Goal: Task Accomplishment & Management: Manage account settings

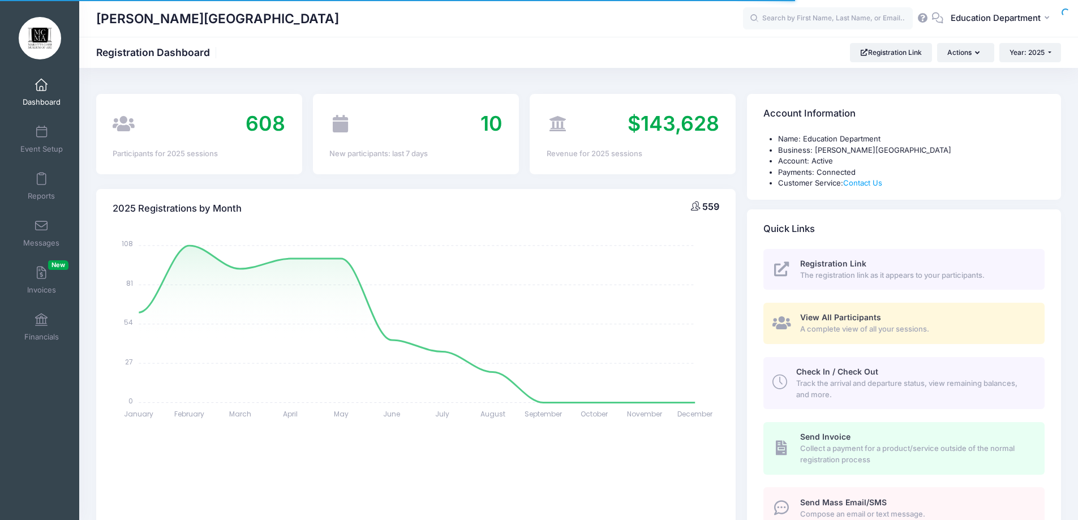
select select
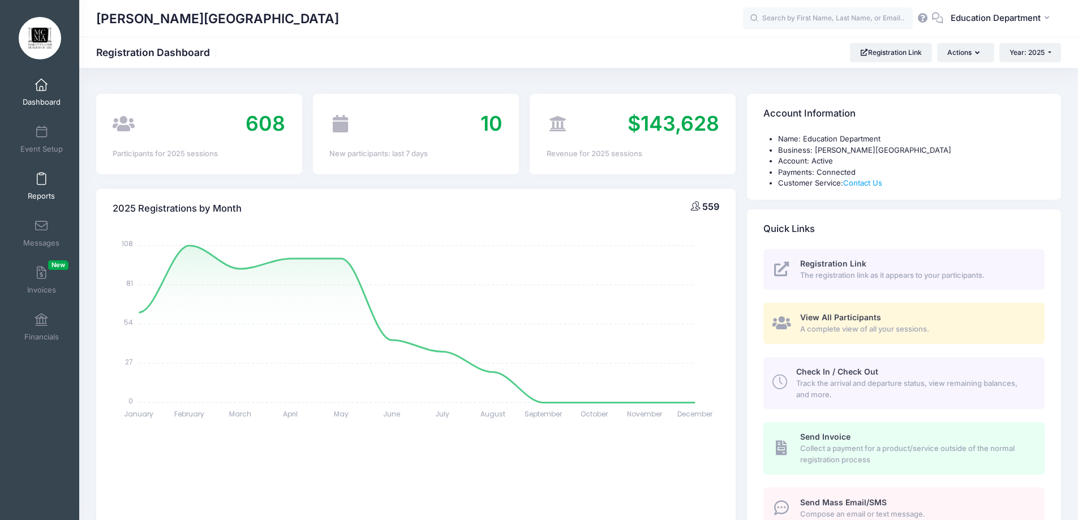
click at [38, 189] on link "Reports" at bounding box center [42, 186] width 54 height 40
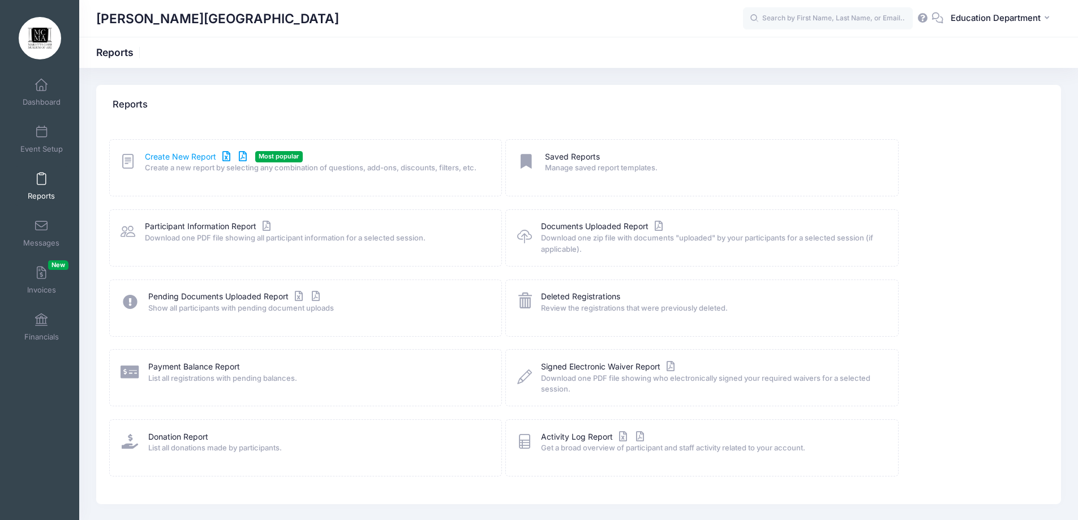
click at [195, 152] on link "Create New Report" at bounding box center [197, 157] width 105 height 12
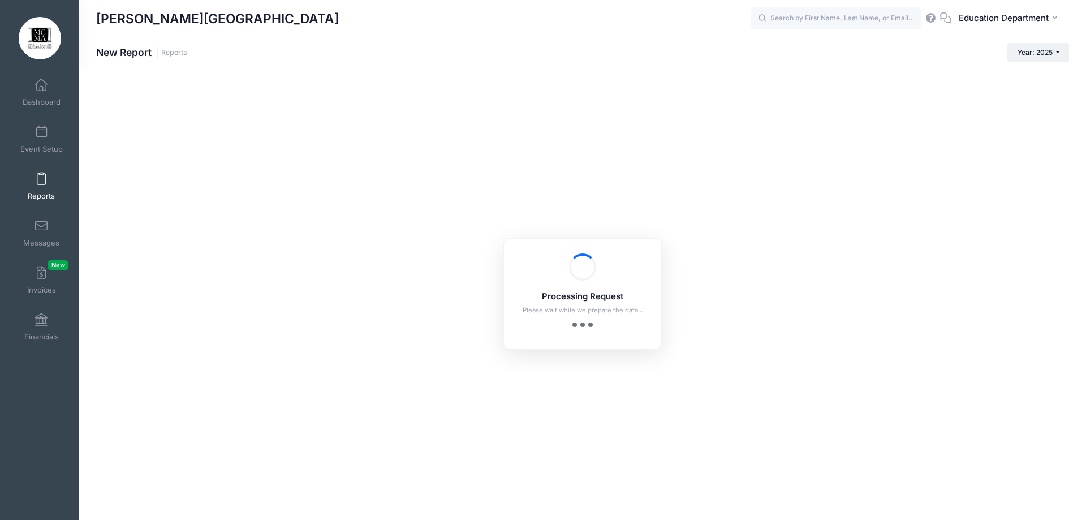
checkbox input "true"
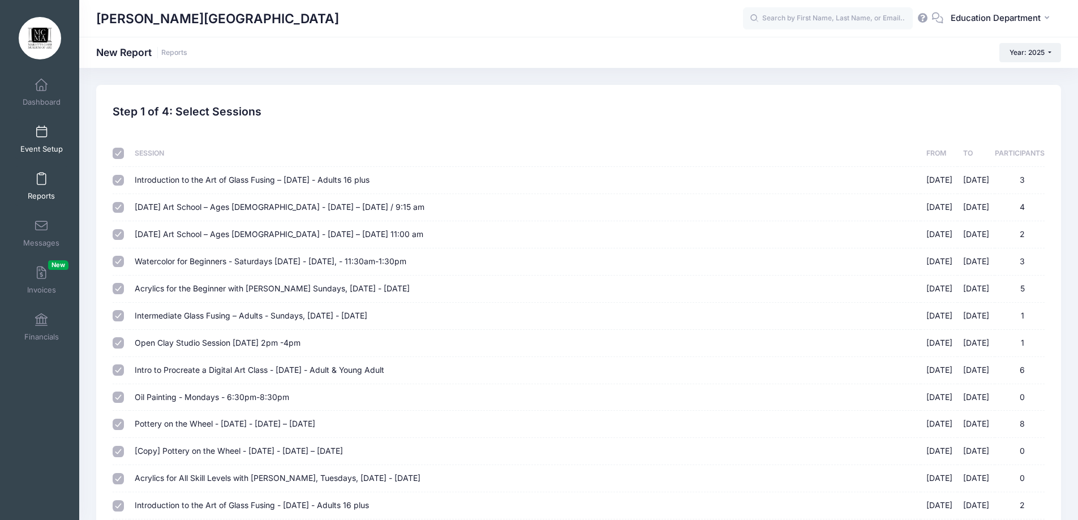
click at [41, 128] on span at bounding box center [41, 132] width 0 height 12
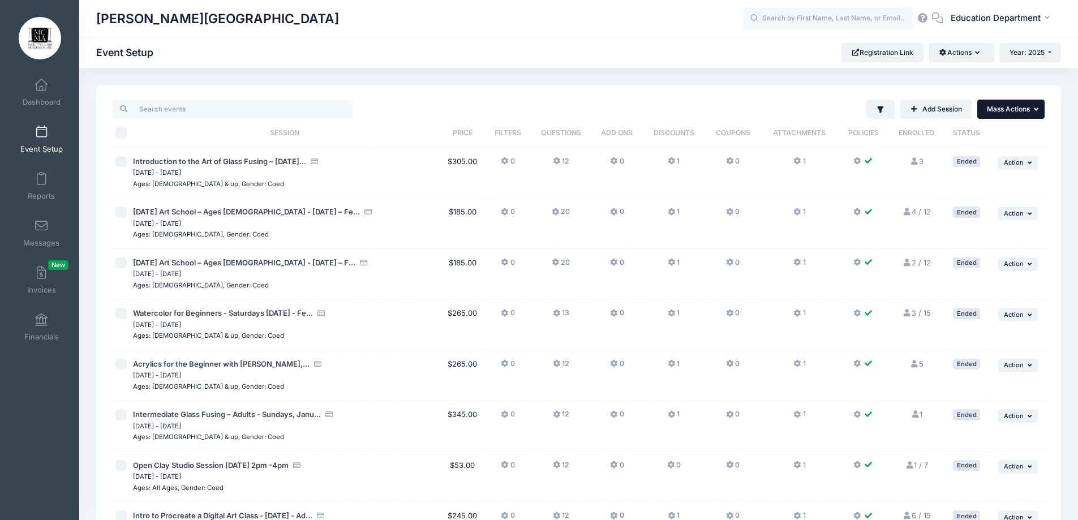
click at [988, 106] on span "Mass Actions" at bounding box center [1008, 109] width 43 height 8
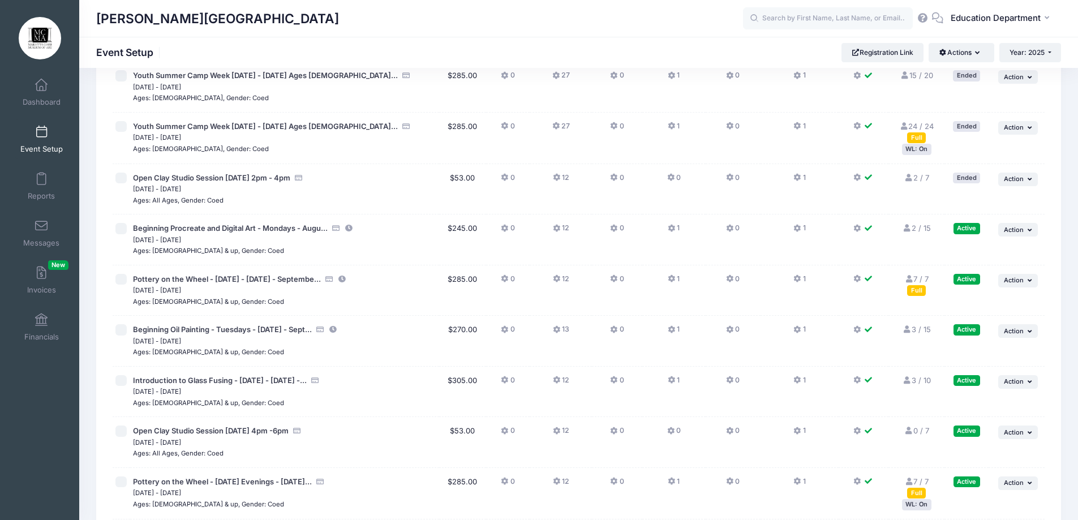
scroll to position [7895, 0]
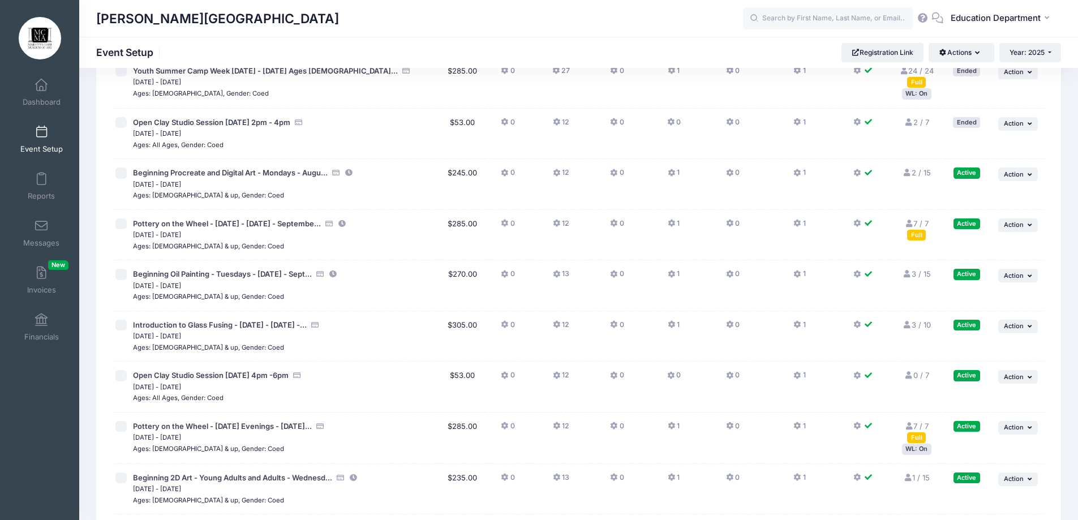
click at [122, 171] on input "checkbox" at bounding box center [120, 172] width 11 height 11
checkbox input "true"
click at [119, 223] on input "checkbox" at bounding box center [120, 223] width 11 height 11
checkbox input "true"
click at [119, 278] on input "checkbox" at bounding box center [120, 274] width 11 height 11
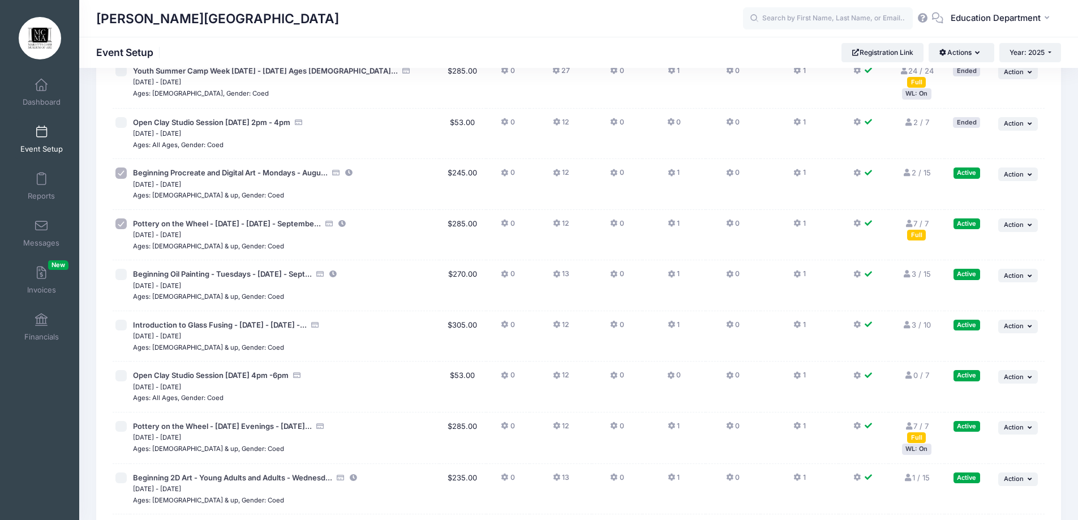
checkbox input "true"
click at [120, 329] on input "checkbox" at bounding box center [120, 325] width 11 height 11
checkbox input "true"
click at [122, 373] on input "checkbox" at bounding box center [120, 375] width 11 height 11
click at [121, 377] on input "checkbox" at bounding box center [120, 375] width 11 height 11
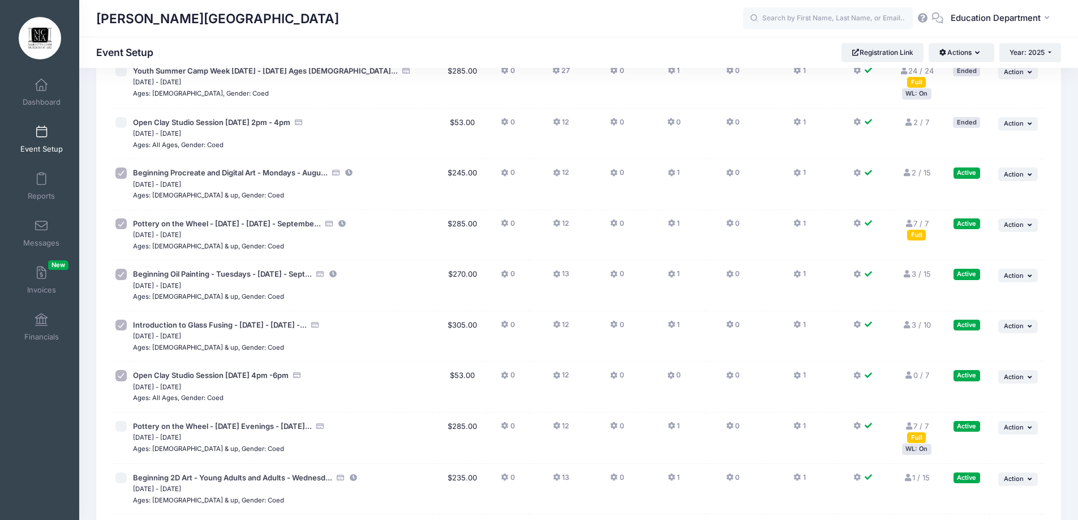
checkbox input "false"
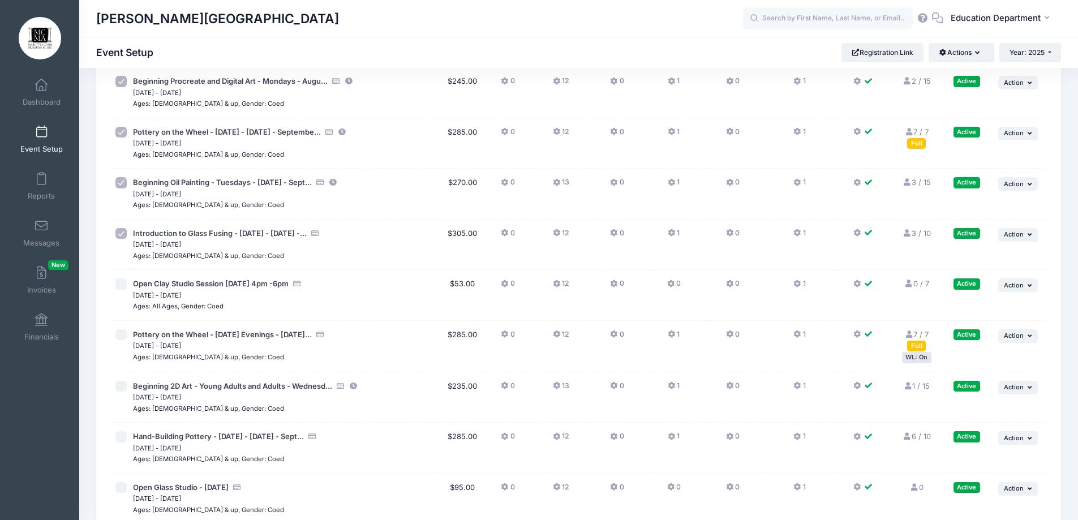
scroll to position [8009, 0]
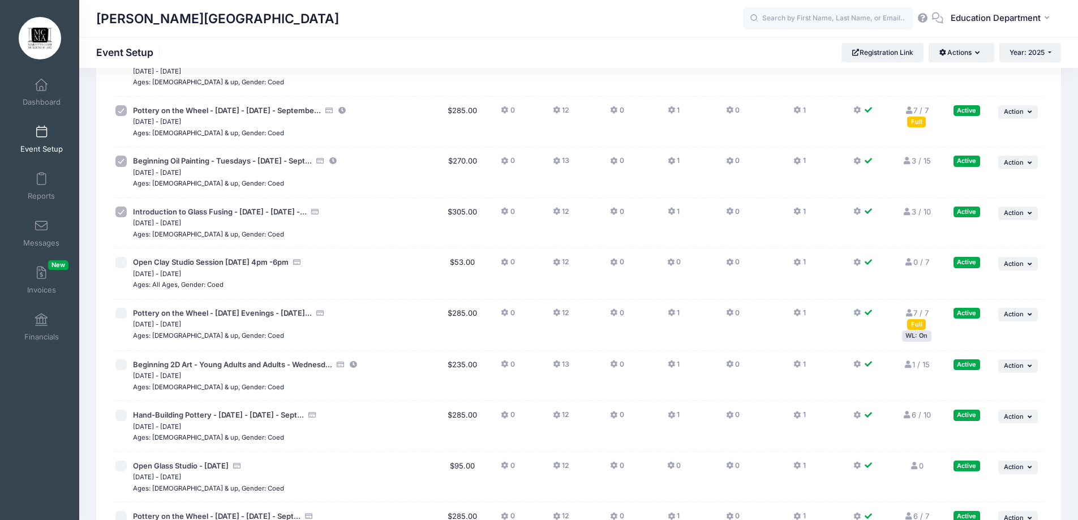
click at [124, 315] on input "checkbox" at bounding box center [120, 313] width 11 height 11
checkbox input "true"
click at [122, 361] on input "checkbox" at bounding box center [120, 364] width 11 height 11
checkbox input "true"
click at [118, 410] on input "checkbox" at bounding box center [120, 415] width 11 height 11
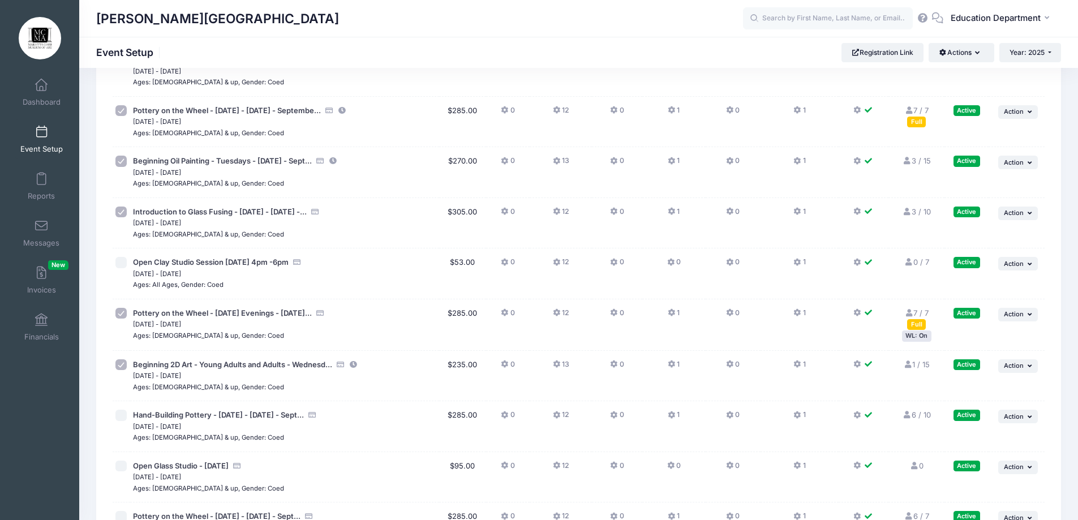
checkbox input "true"
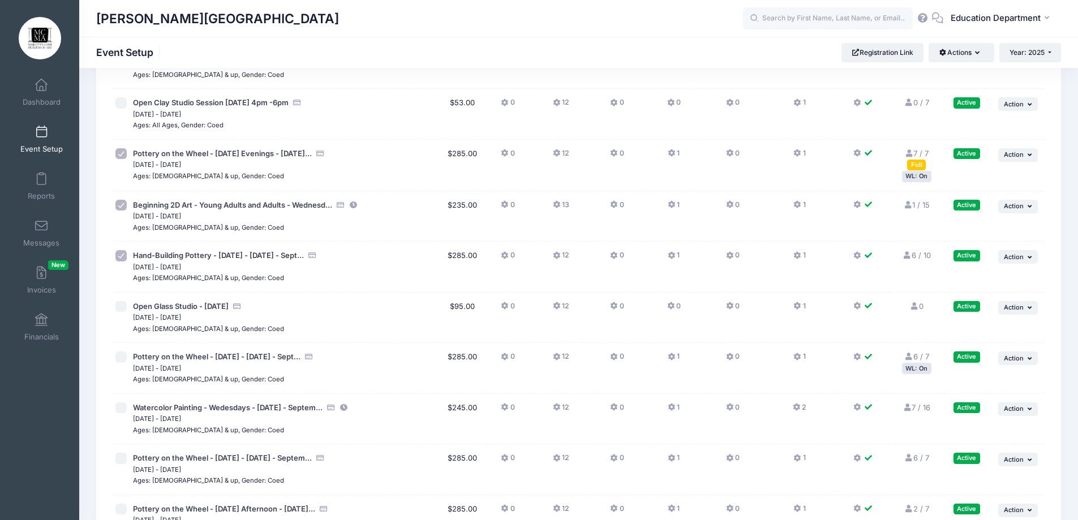
scroll to position [8178, 0]
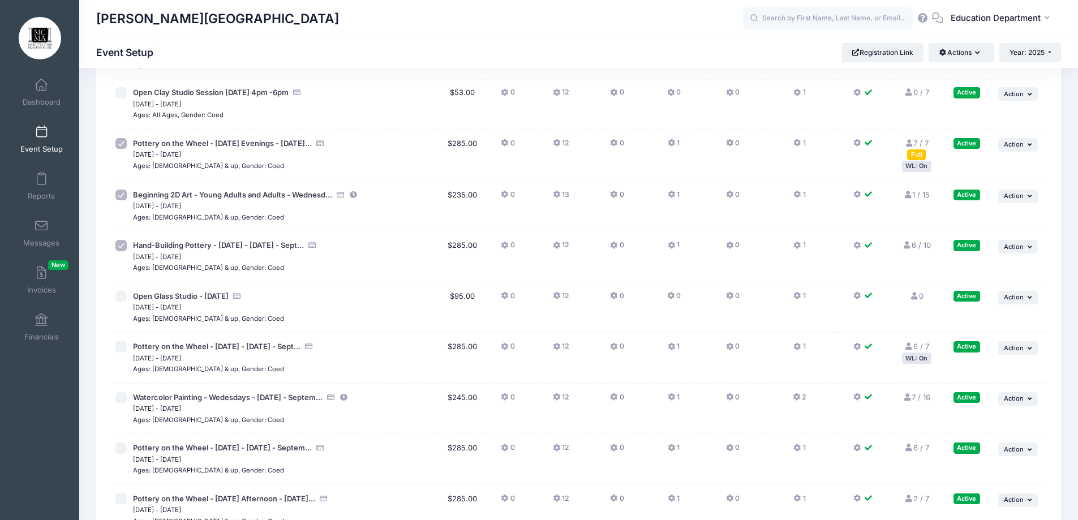
click at [120, 350] on input "checkbox" at bounding box center [120, 346] width 11 height 11
checkbox input "true"
click at [121, 398] on input "checkbox" at bounding box center [120, 397] width 11 height 11
checkbox input "true"
click at [119, 450] on input "checkbox" at bounding box center [120, 447] width 11 height 11
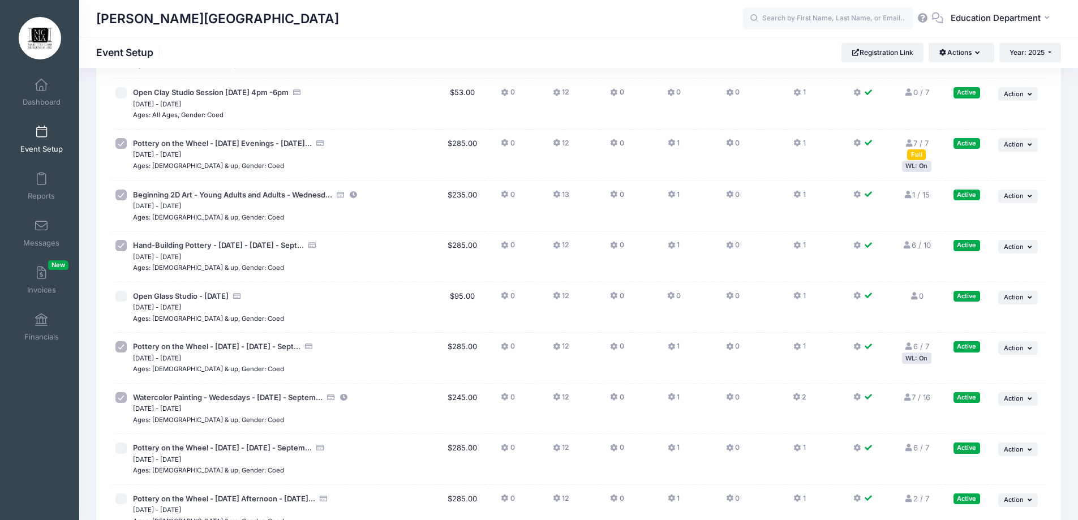
checkbox input "true"
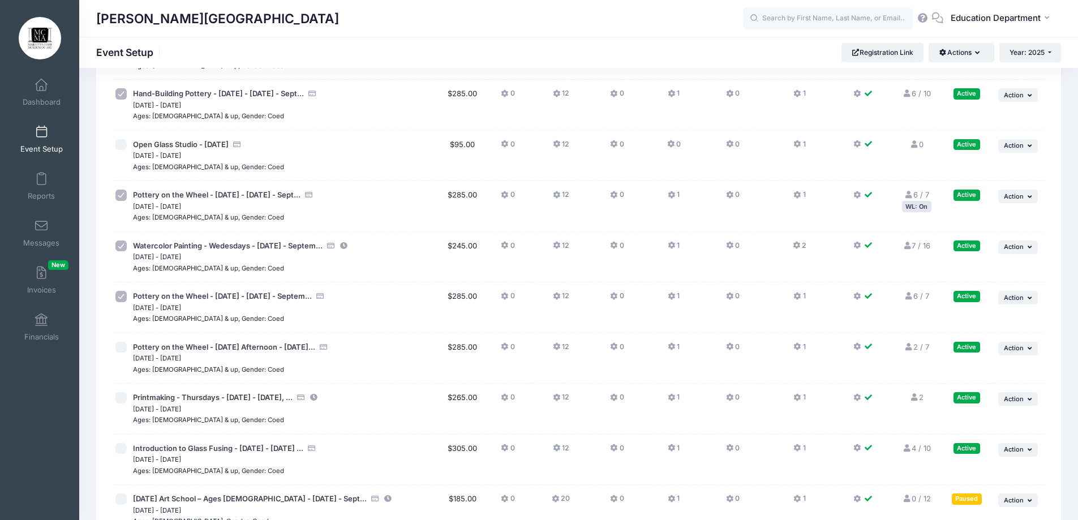
scroll to position [8348, 0]
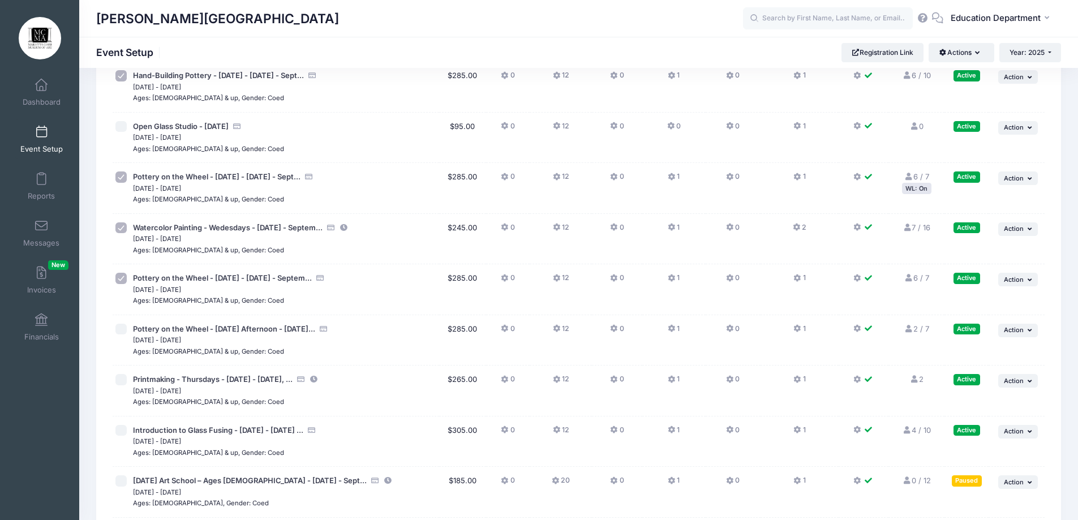
drag, startPoint x: 125, startPoint y: 326, endPoint x: 124, endPoint y: 332, distance: 5.8
click at [124, 326] on input "checkbox" at bounding box center [120, 329] width 11 height 11
checkbox input "true"
drag, startPoint x: 124, startPoint y: 378, endPoint x: 123, endPoint y: 390, distance: 11.4
click at [124, 379] on input "checkbox" at bounding box center [120, 379] width 11 height 11
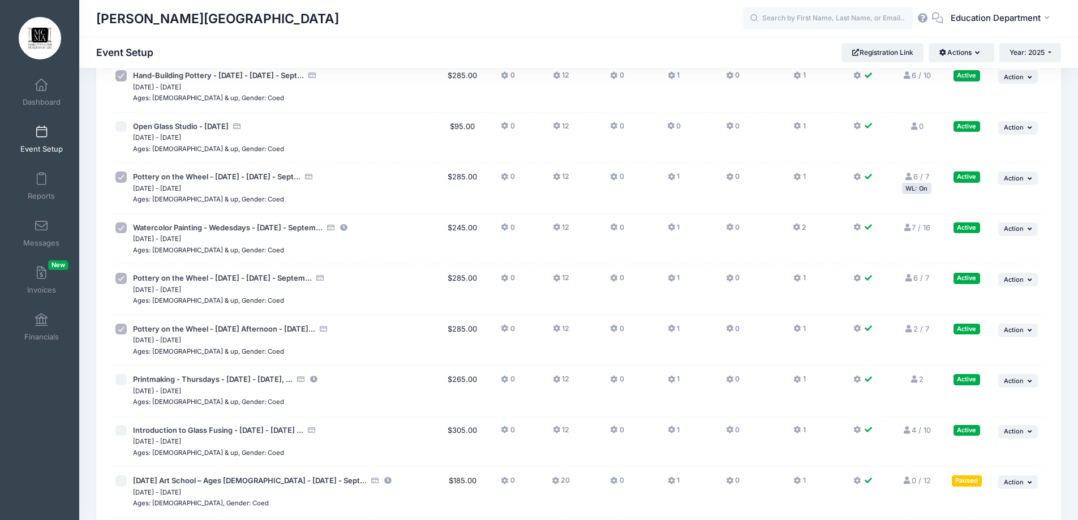
checkbox input "true"
click at [114, 431] on td at bounding box center [122, 441] width 18 height 51
click at [123, 429] on input "checkbox" at bounding box center [120, 430] width 11 height 11
checkbox input "true"
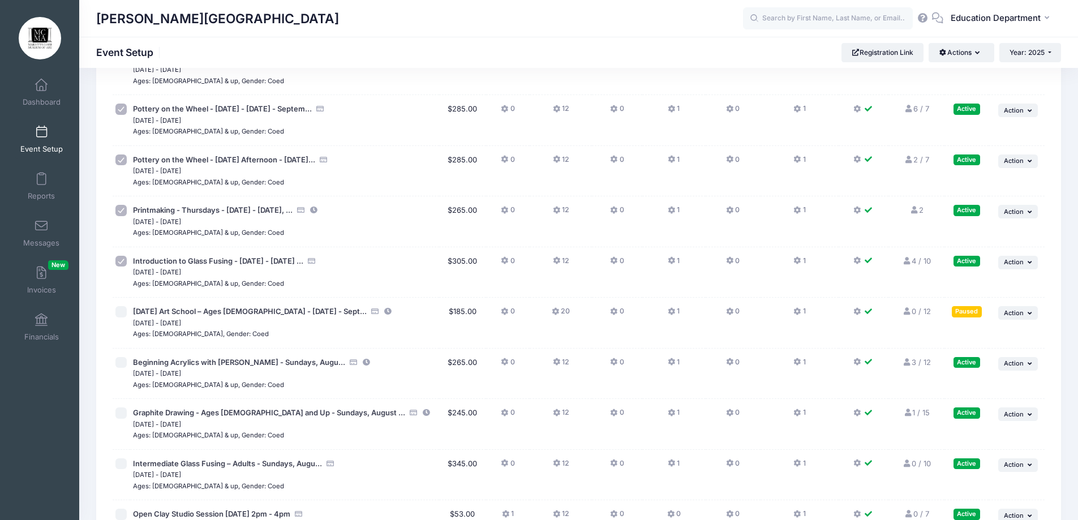
scroll to position [8518, 0]
drag, startPoint x: 124, startPoint y: 308, endPoint x: 122, endPoint y: 322, distance: 13.8
click at [124, 309] on input "checkbox" at bounding box center [120, 310] width 11 height 11
checkbox input "true"
click at [124, 364] on input "checkbox" at bounding box center [120, 361] width 11 height 11
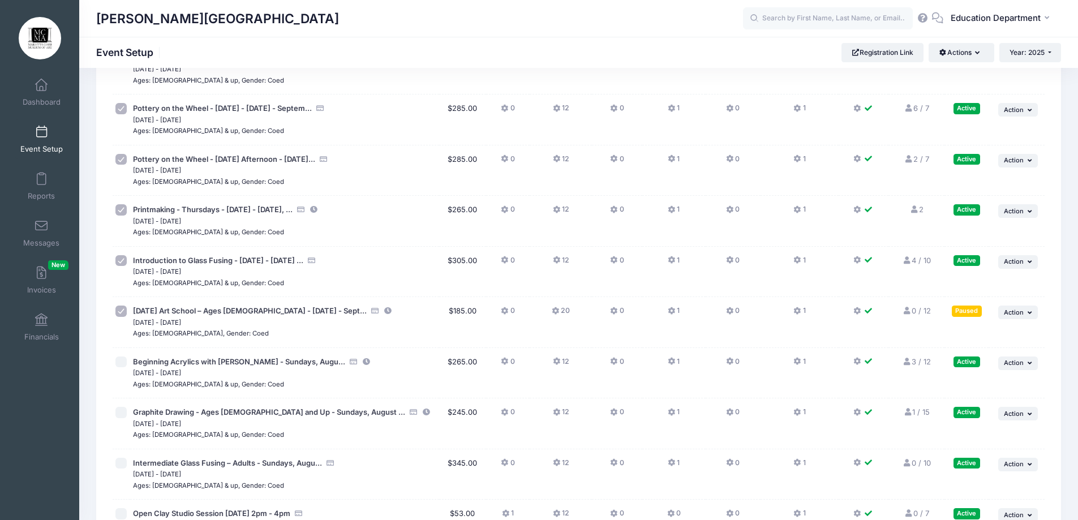
checkbox input "true"
click at [117, 408] on input "checkbox" at bounding box center [120, 412] width 11 height 11
checkbox input "true"
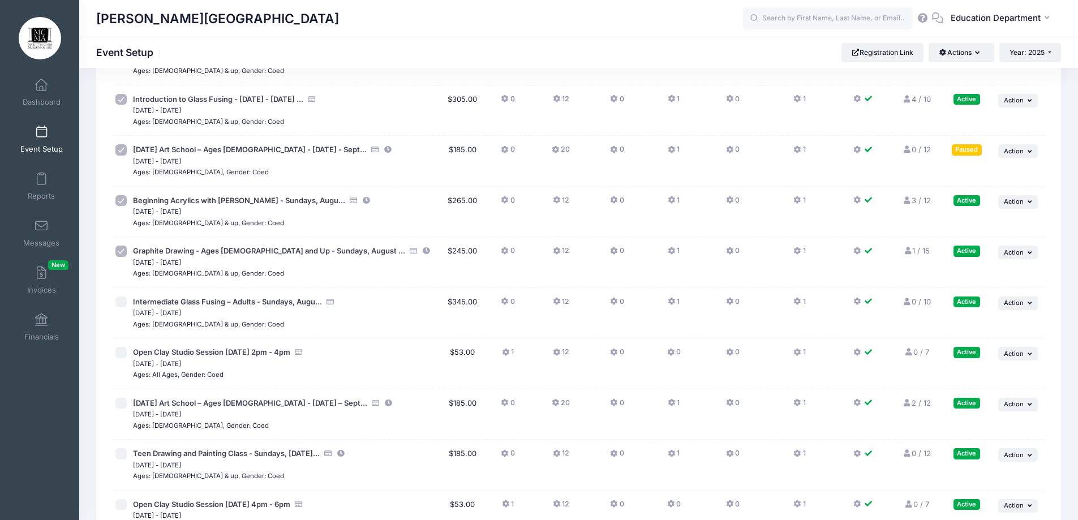
scroll to position [8687, 0]
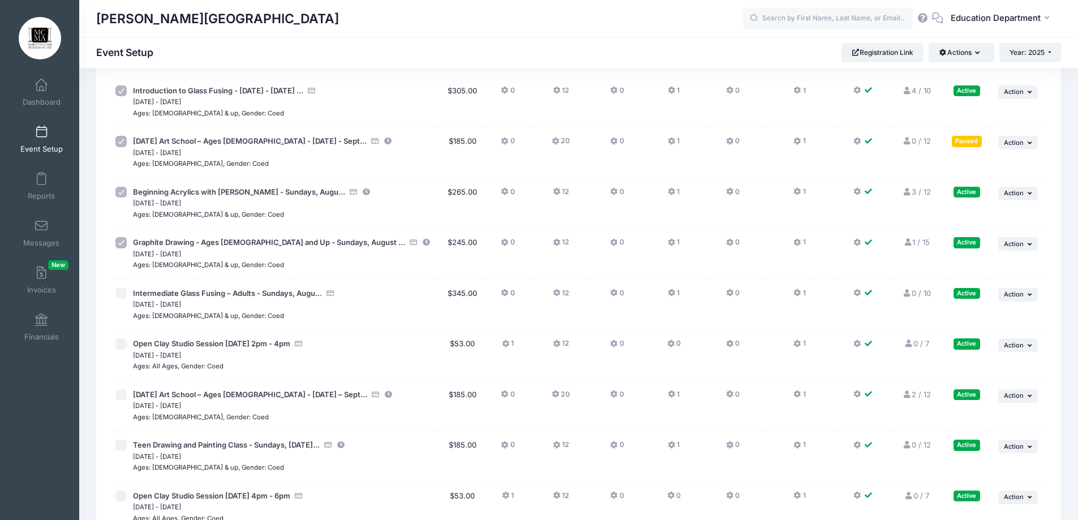
click at [122, 295] on input "checkbox" at bounding box center [120, 293] width 11 height 11
checkbox input "true"
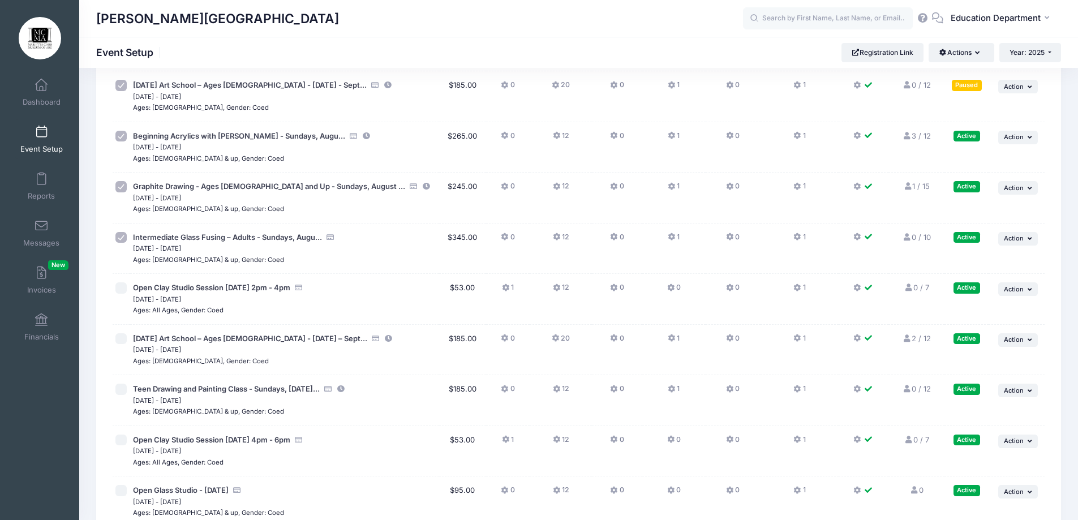
scroll to position [8744, 0]
click at [120, 338] on input "checkbox" at bounding box center [120, 338] width 11 height 11
checkbox input "true"
click at [122, 385] on input "checkbox" at bounding box center [120, 388] width 11 height 11
checkbox input "true"
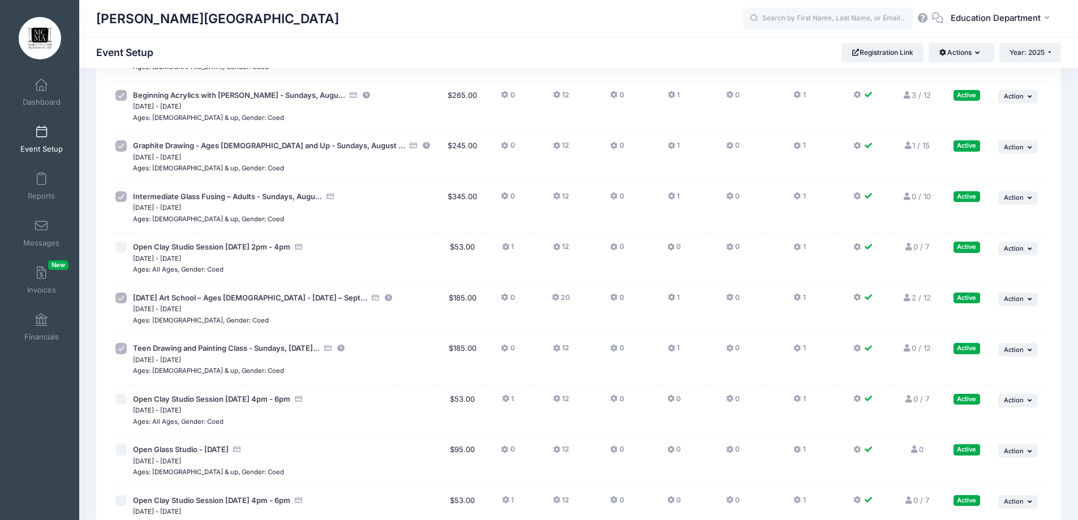
scroll to position [8631, 0]
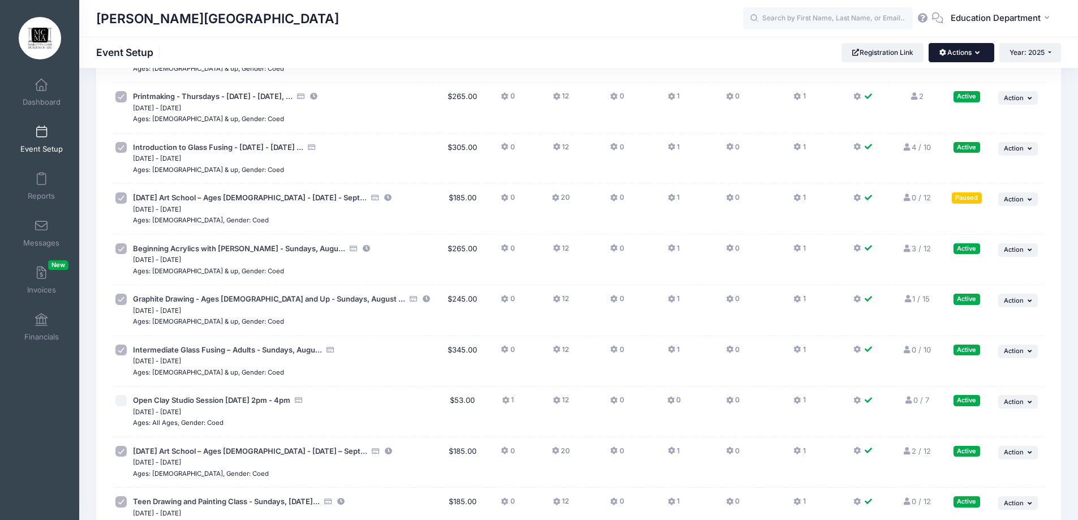
click at [970, 53] on button "Actions" at bounding box center [960, 52] width 65 height 19
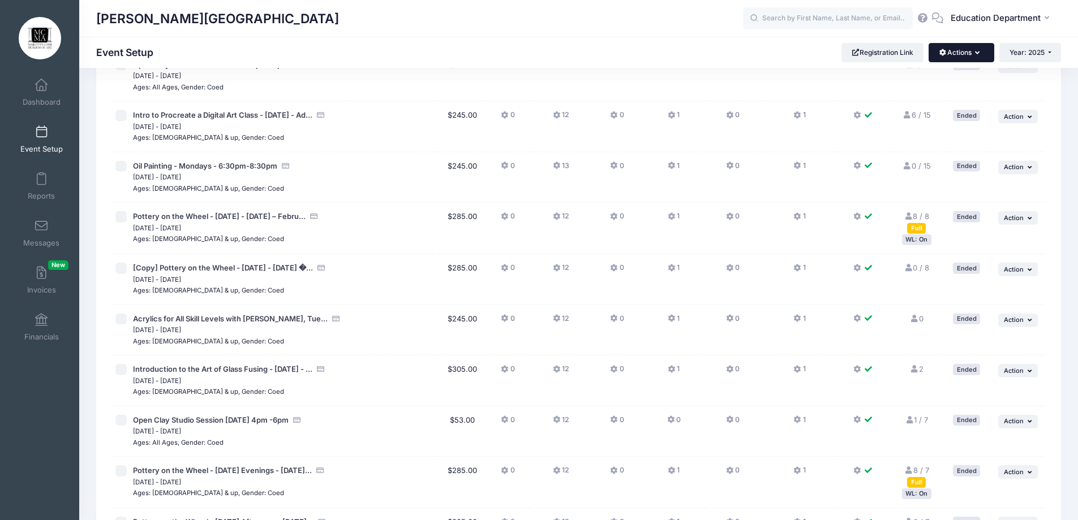
scroll to position [37, 0]
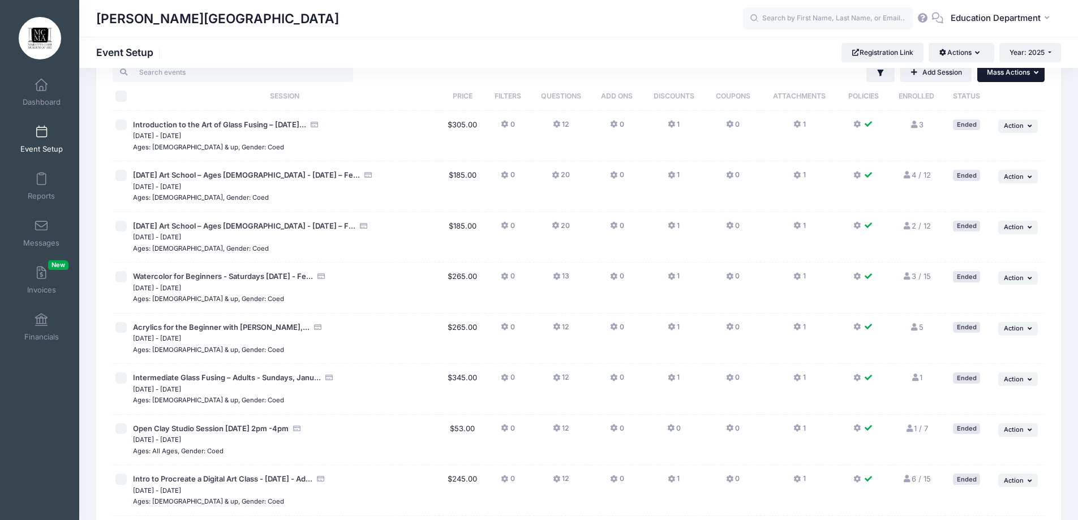
click at [1024, 75] on span "Mass Actions" at bounding box center [1008, 72] width 43 height 8
click at [971, 101] on link "Pause selected sessions" at bounding box center [973, 99] width 131 height 21
